Goal: Task Accomplishment & Management: Use online tool/utility

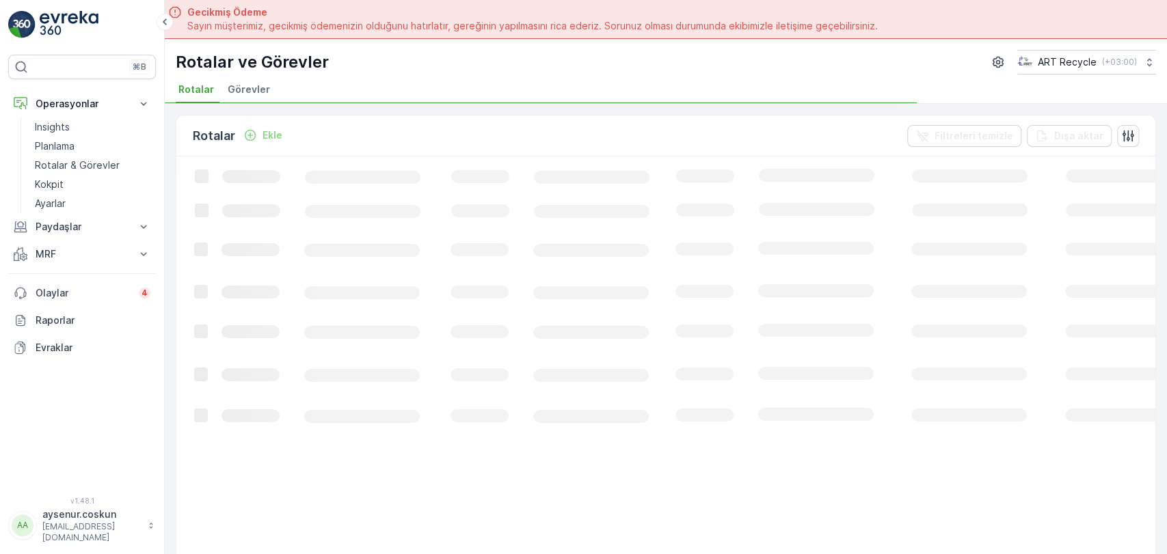
scroll to position [38, 0]
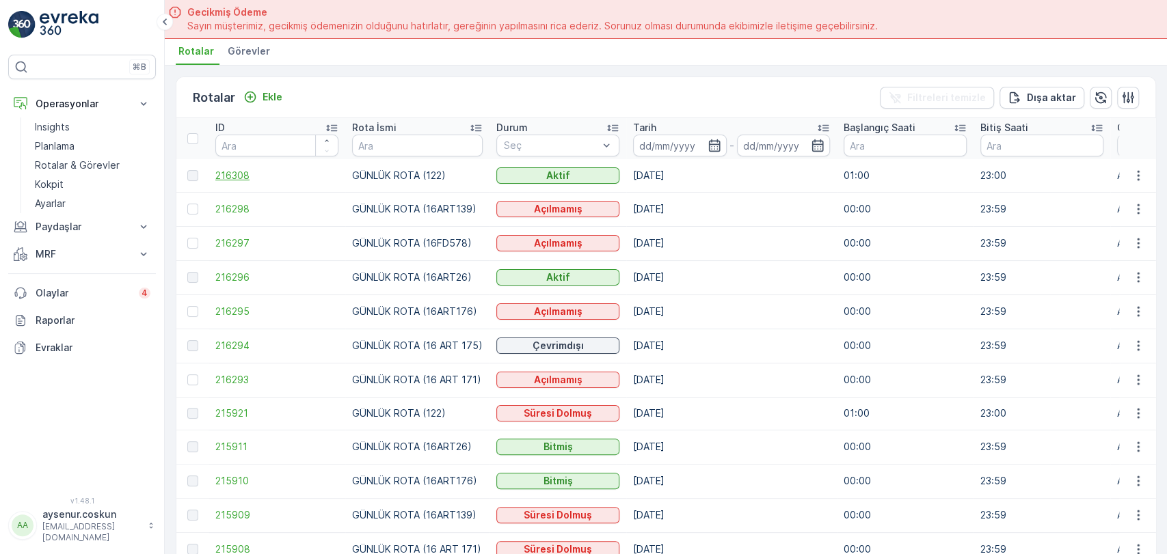
click at [244, 174] on span "216308" at bounding box center [276, 176] width 123 height 14
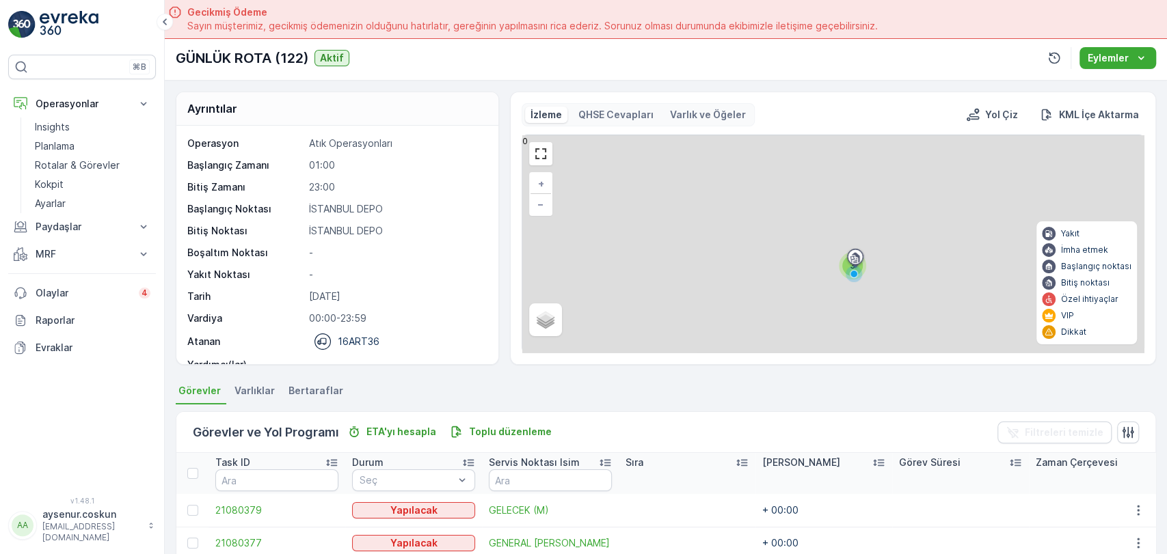
scroll to position [76, 0]
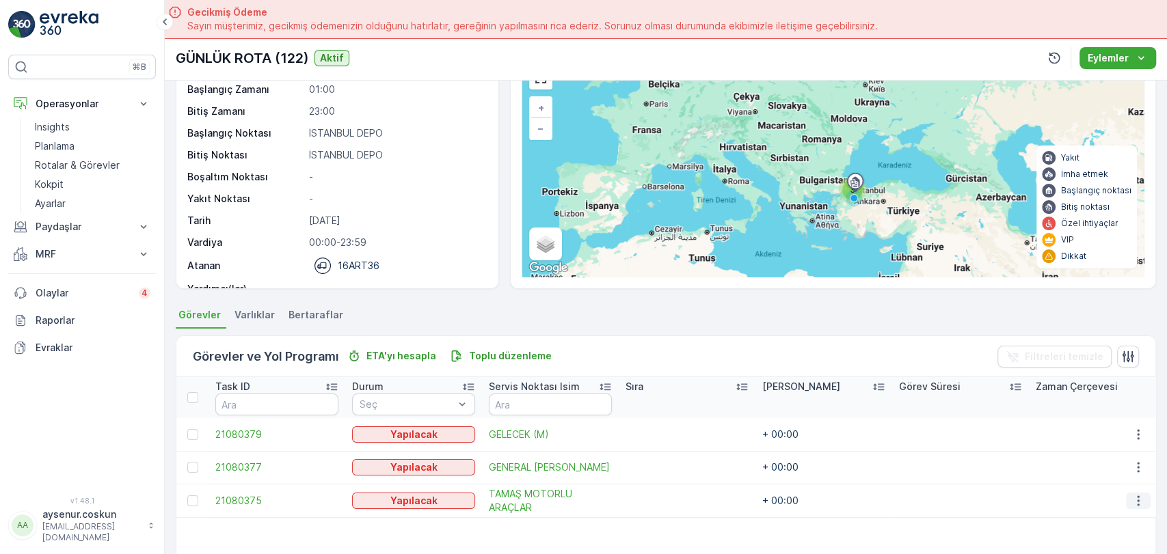
click at [1132, 500] on icon "button" at bounding box center [1138, 501] width 14 height 14
click at [1090, 457] on span "Rotadan kaldır" at bounding box center [1085, 454] width 66 height 14
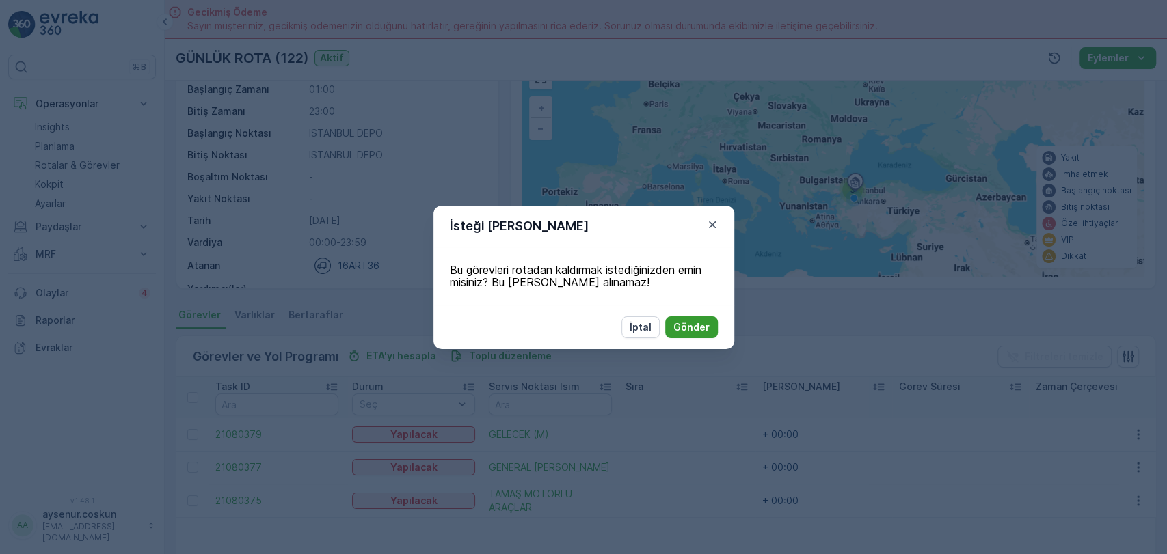
click at [699, 331] on p "Gönder" at bounding box center [691, 328] width 36 height 14
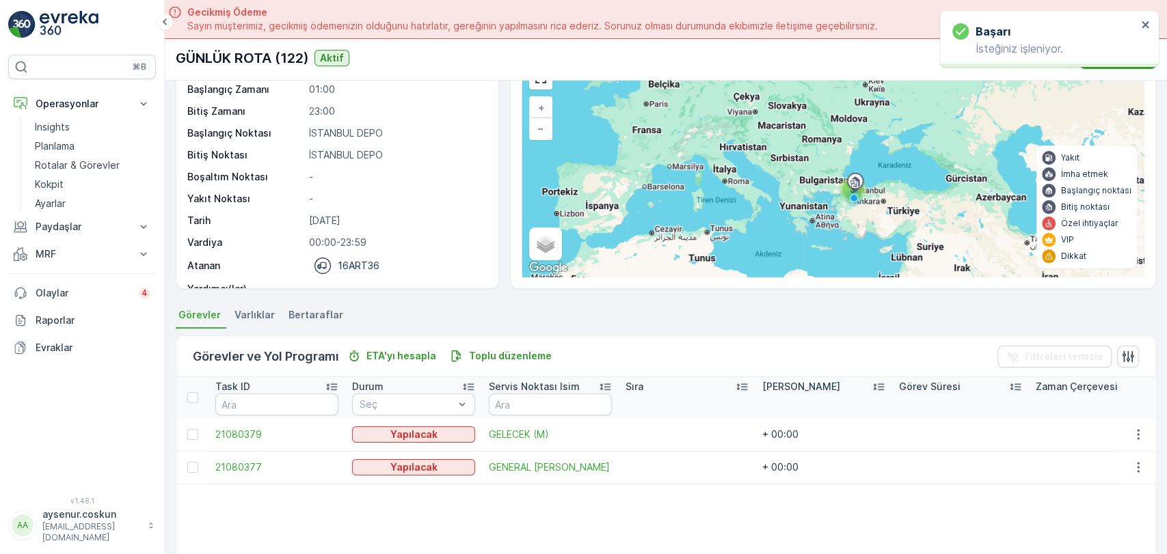
click at [38, 22] on link at bounding box center [82, 24] width 148 height 27
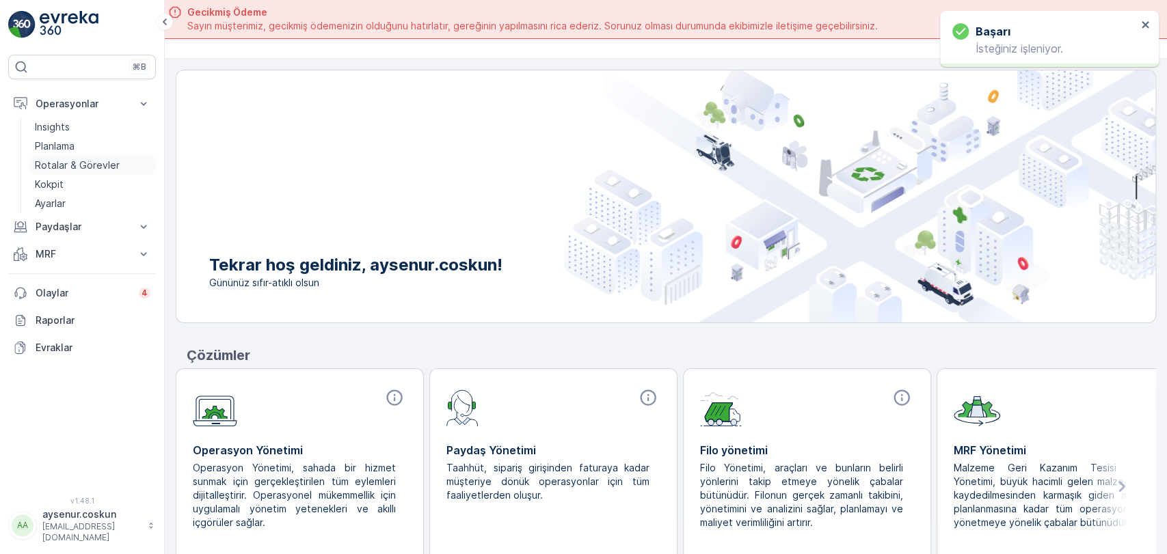
drag, startPoint x: 83, startPoint y: 164, endPoint x: 130, endPoint y: 163, distance: 46.5
click at [83, 164] on p "Rotalar & Görevler" at bounding box center [77, 166] width 85 height 14
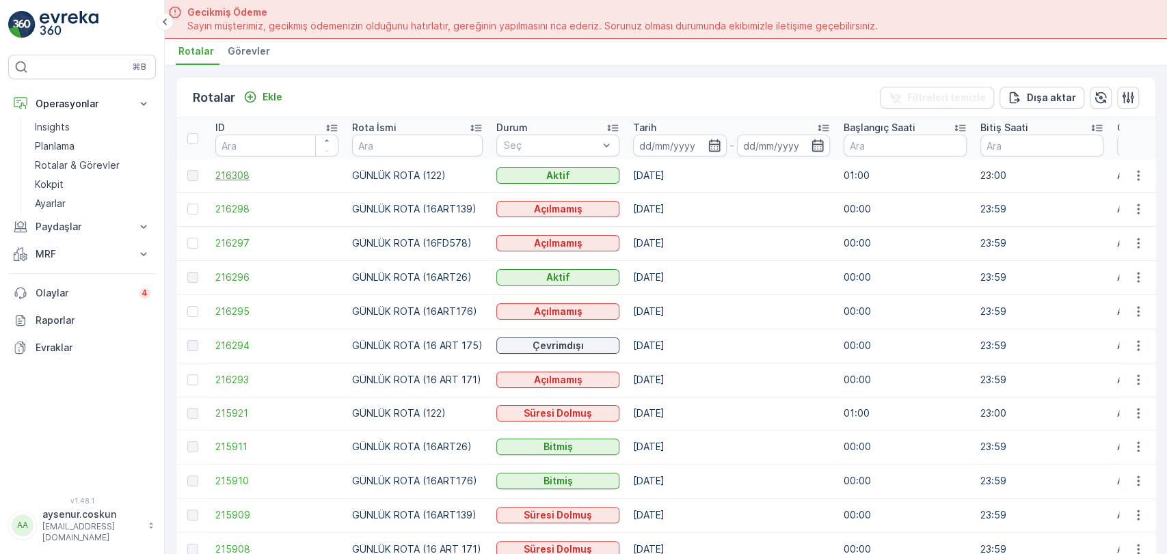
click at [235, 169] on span "216308" at bounding box center [276, 176] width 123 height 14
